Goal: Transaction & Acquisition: Purchase product/service

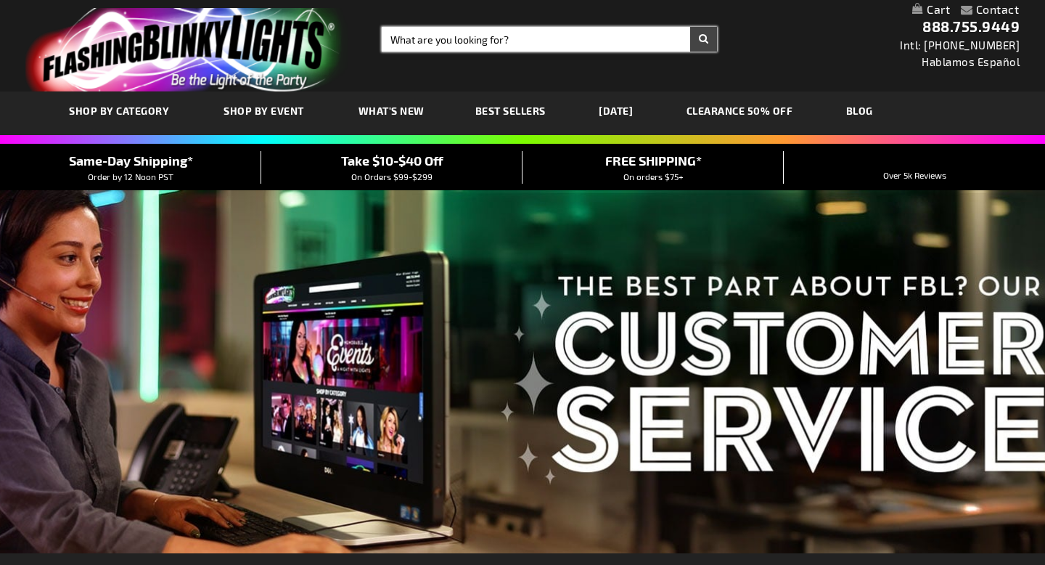
click at [455, 37] on input "Search" at bounding box center [549, 39] width 335 height 25
type input "skull"
click at [690, 27] on button "Search" at bounding box center [703, 39] width 27 height 25
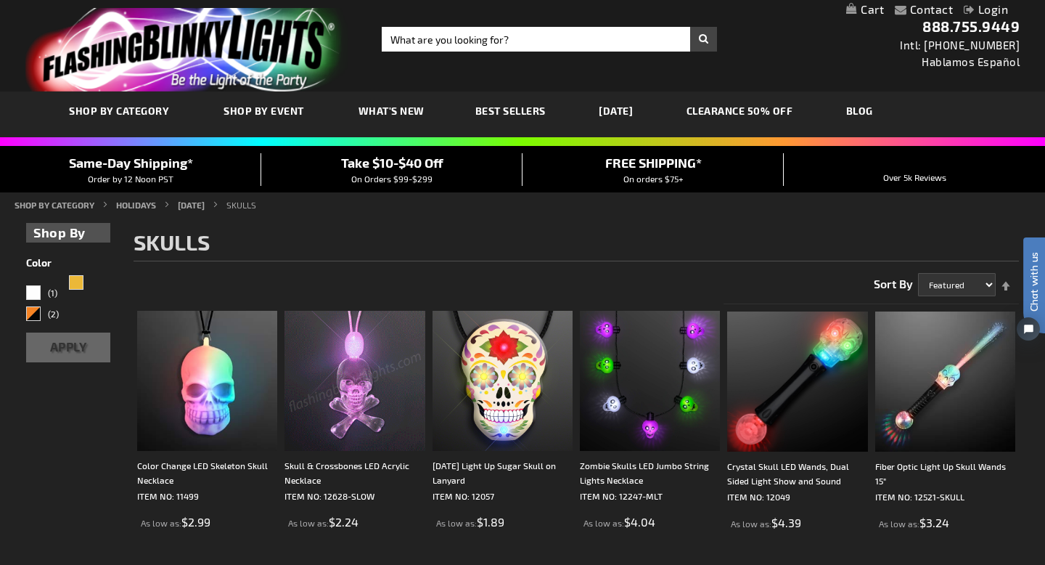
click at [377, 383] on img at bounding box center [354, 381] width 140 height 140
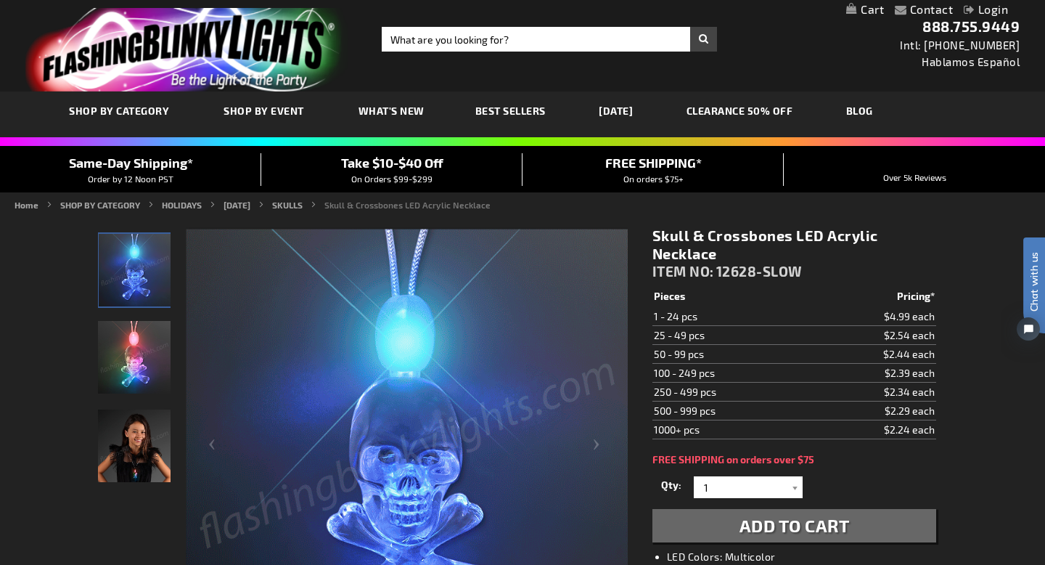
click at [139, 361] on img "Skull & Crossbones LED Acrylic Necklace" at bounding box center [134, 357] width 73 height 73
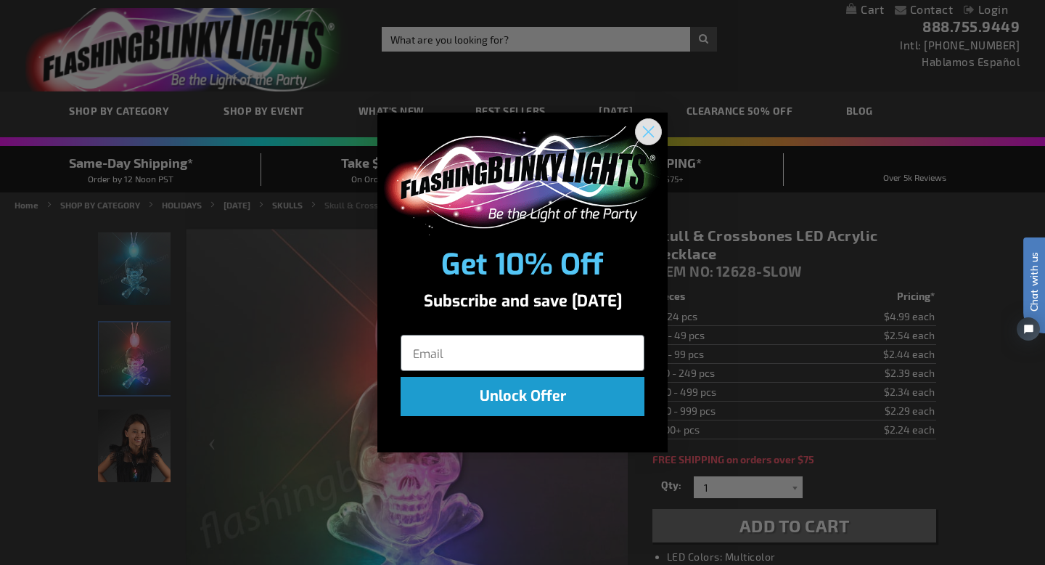
click at [655, 126] on circle "Close dialog" at bounding box center [648, 131] width 24 height 24
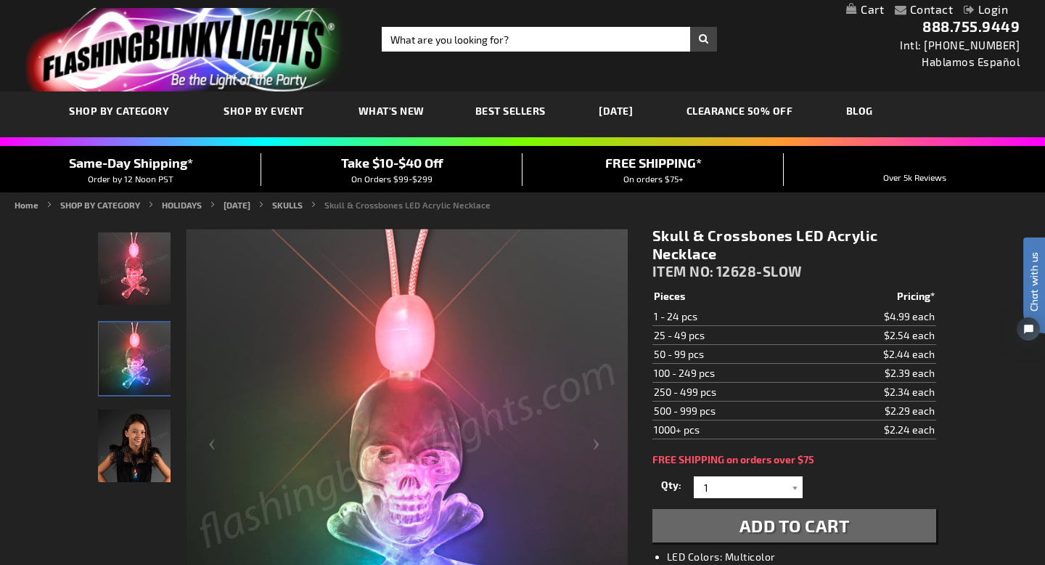
click at [149, 445] on img "Skull & Crossbones LED Acrylic Necklace" at bounding box center [134, 445] width 73 height 73
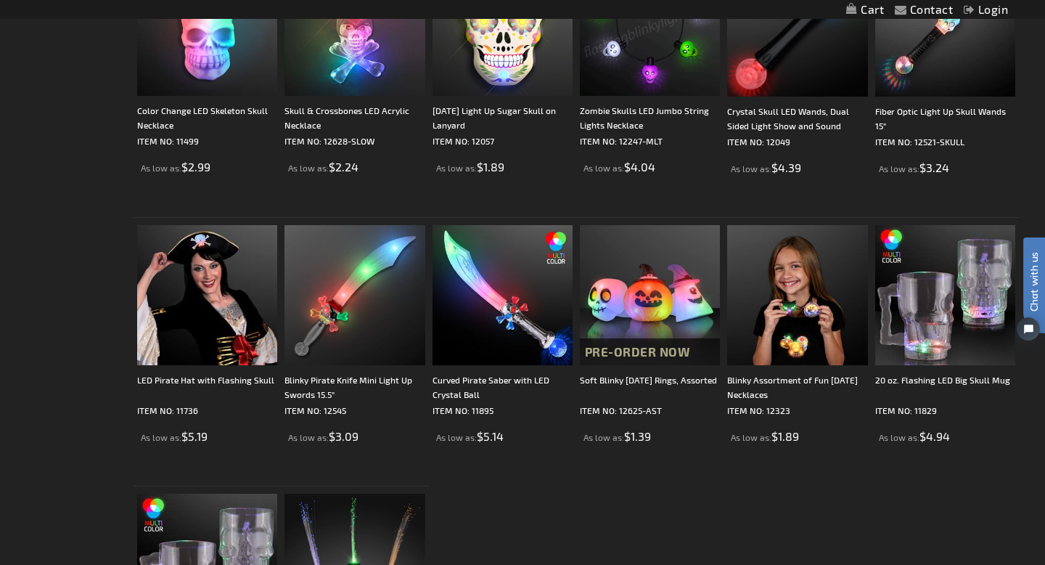
scroll to position [303, 0]
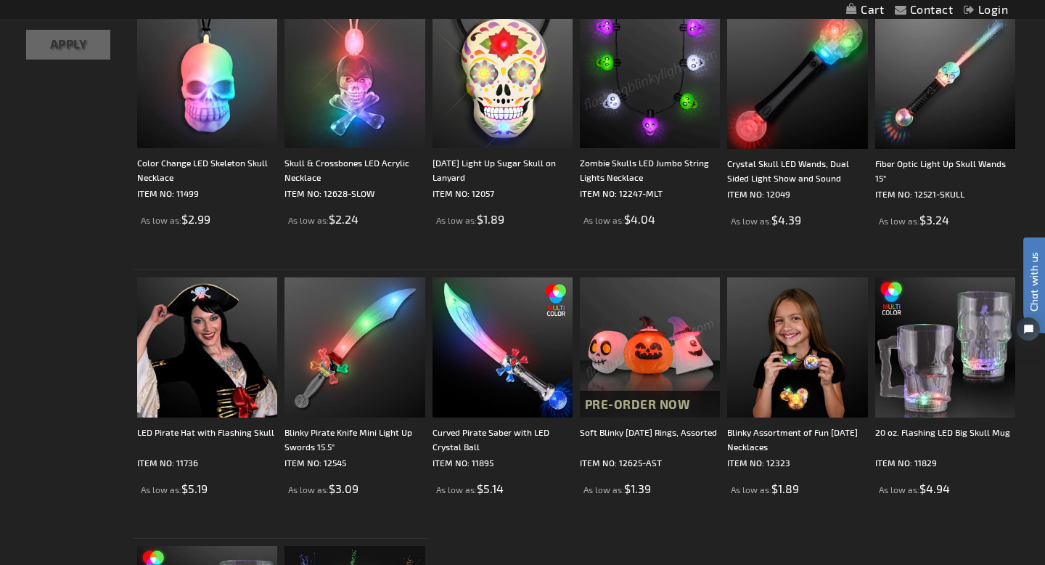
click at [647, 117] on img at bounding box center [650, 78] width 140 height 140
